Goal: Complete application form

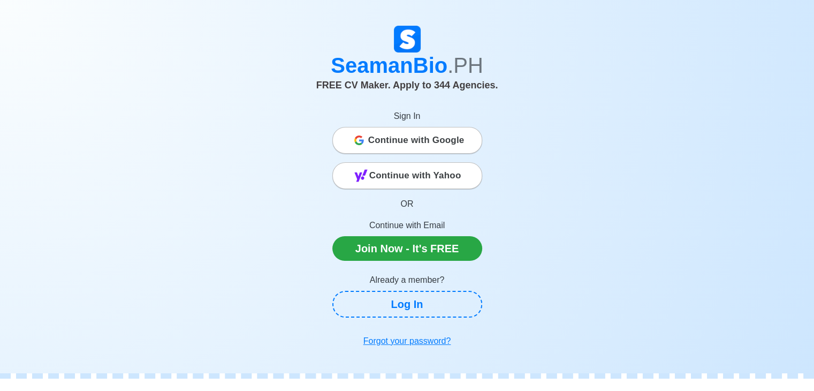
click at [427, 142] on span "Continue with Google" at bounding box center [416, 140] width 96 height 21
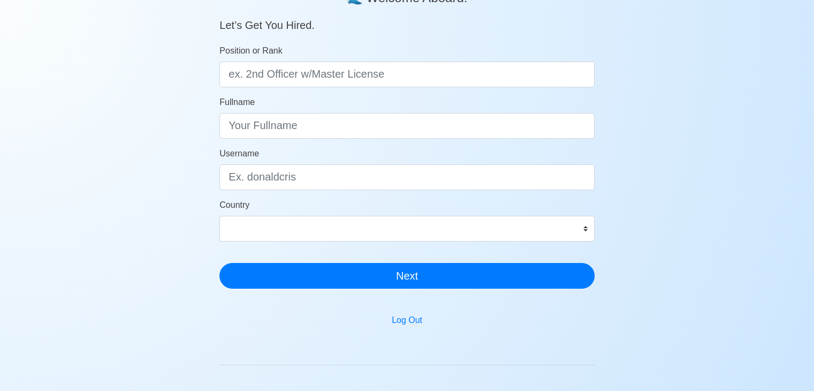
scroll to position [107, 0]
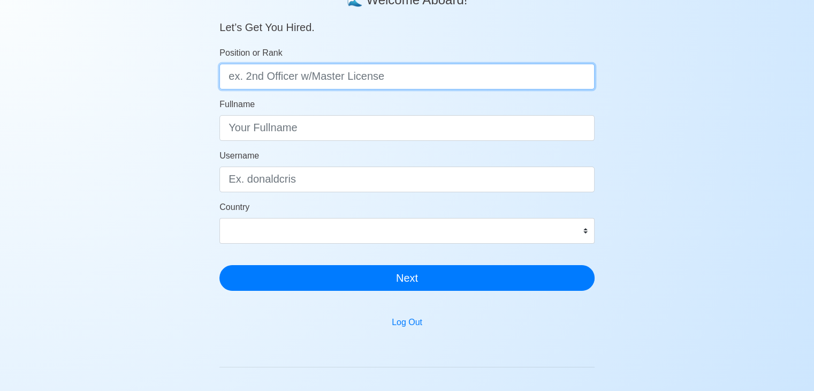
click at [330, 82] on input "Position or Rank" at bounding box center [407, 77] width 375 height 26
drag, startPoint x: 266, startPoint y: 80, endPoint x: 222, endPoint y: 75, distance: 44.6
click at [222, 75] on input "wiper" at bounding box center [407, 77] width 375 height 26
type input "M"
type input "A"
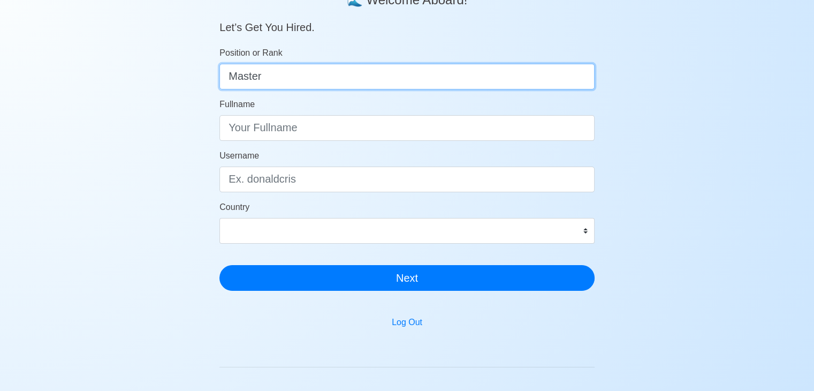
type input "Master"
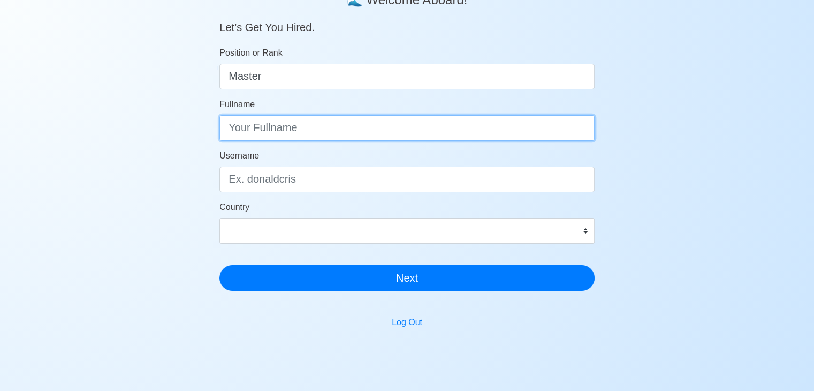
click at [312, 120] on input "Fullname" at bounding box center [407, 128] width 375 height 26
type input "rhenz"
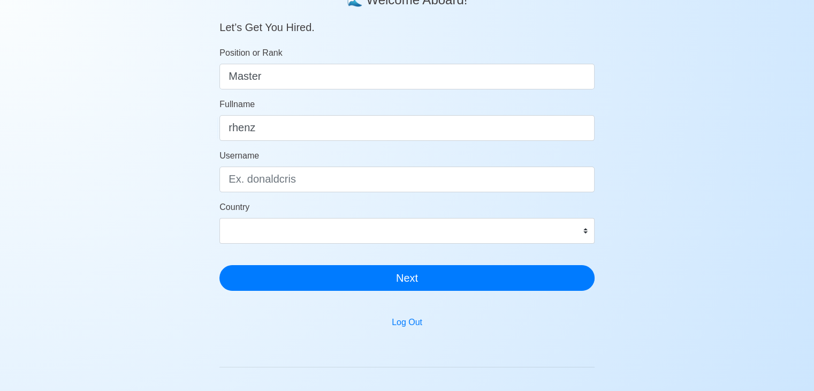
click at [291, 193] on form "Position or Rank Master Fullname rhenz Username Country Afghanistan Åland Islan…" at bounding box center [407, 169] width 375 height 244
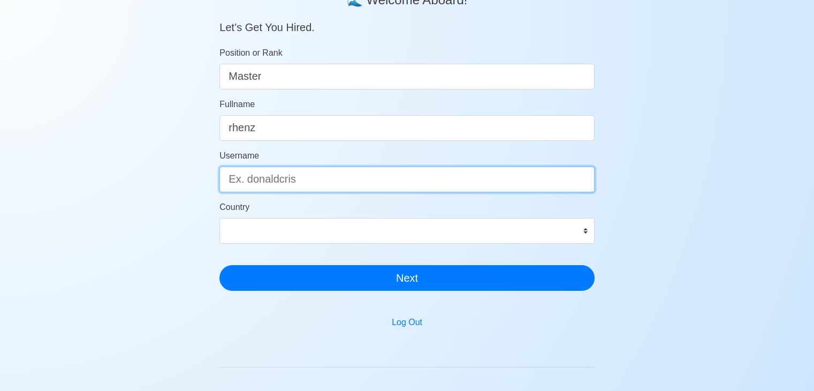
click at [293, 178] on input "Username" at bounding box center [407, 180] width 375 height 26
type input "rhenz"
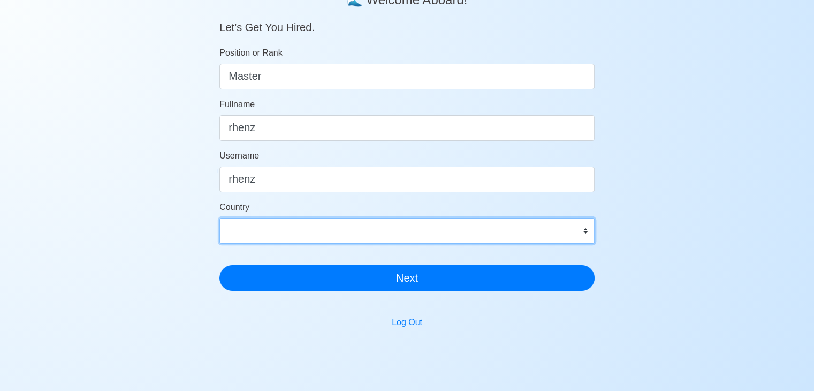
click at [315, 228] on select "Afghanistan Åland Islands Albania Algeria American Samoa Andorra Angola Anguill…" at bounding box center [407, 231] width 375 height 26
select select "PH"
click at [220, 218] on select "Afghanistan Åland Islands Albania Algeria American Samoa Andorra Angola Anguill…" at bounding box center [407, 231] width 375 height 26
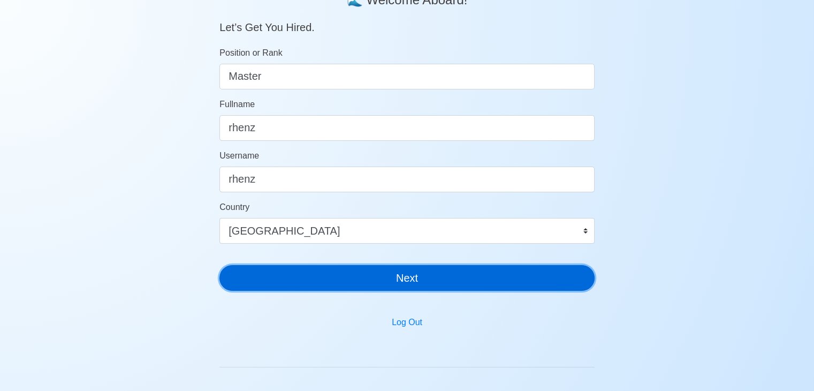
click at [304, 275] on button "Next" at bounding box center [407, 278] width 375 height 26
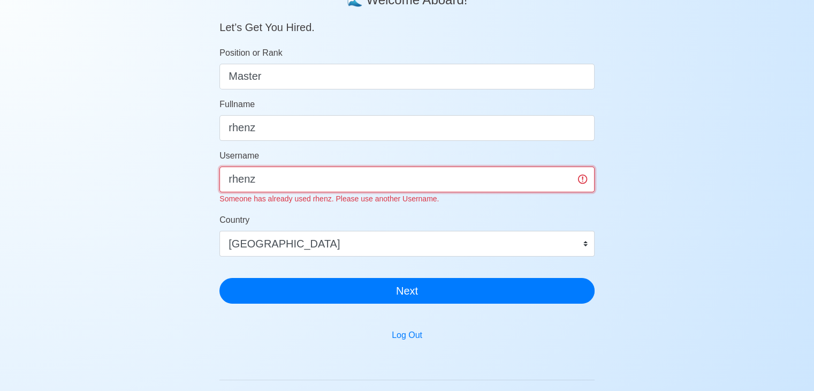
click at [300, 183] on input "rhenz" at bounding box center [407, 180] width 375 height 26
type input "r"
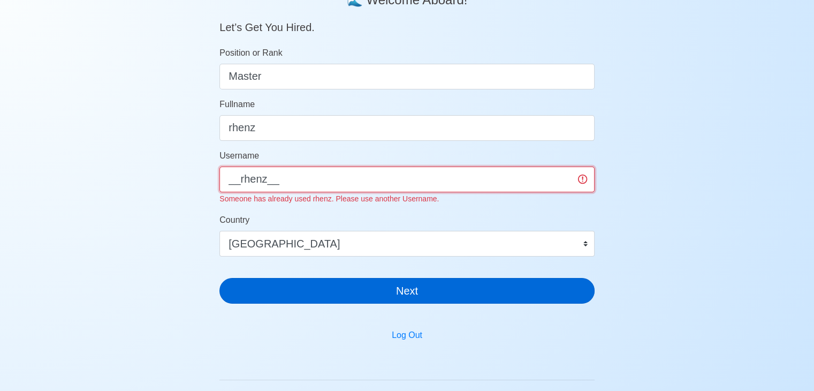
type input "__rhenz__"
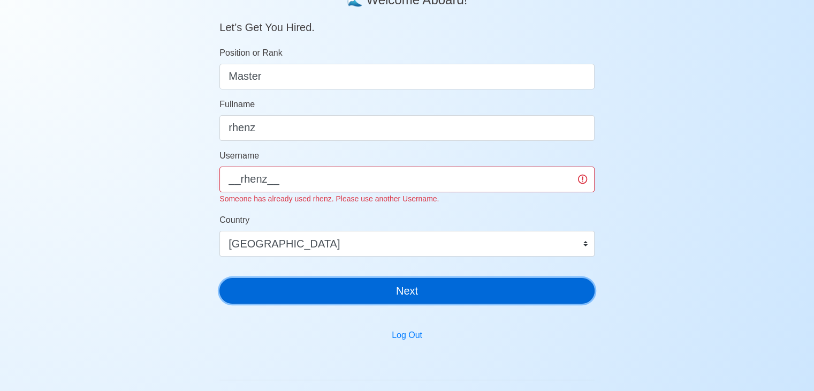
click at [316, 289] on button "Next" at bounding box center [407, 291] width 375 height 26
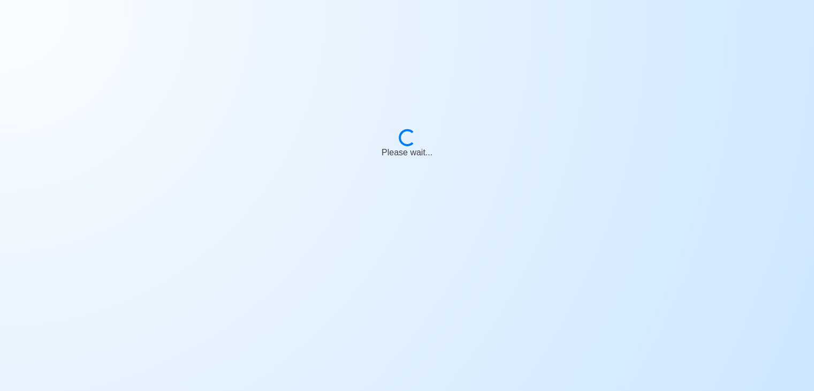
scroll to position [13, 0]
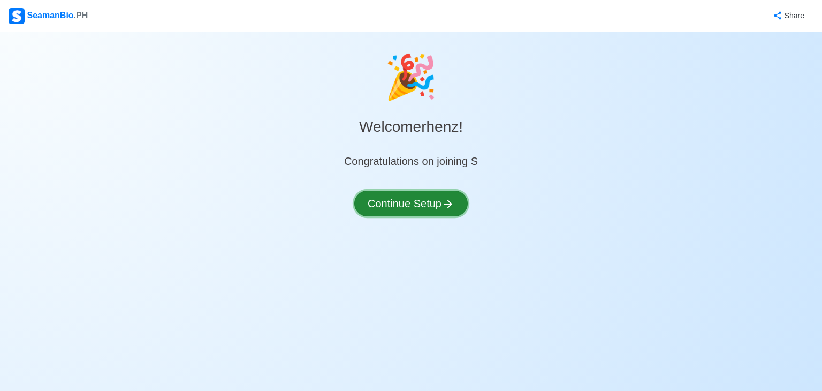
click at [433, 199] on button "Continue Setup" at bounding box center [411, 204] width 114 height 26
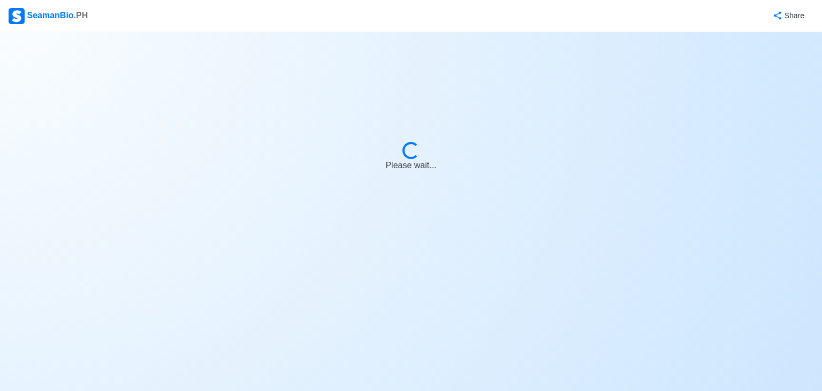
select select "Visible for Hiring"
select select "PH"
